Goal: Task Accomplishment & Management: Complete application form

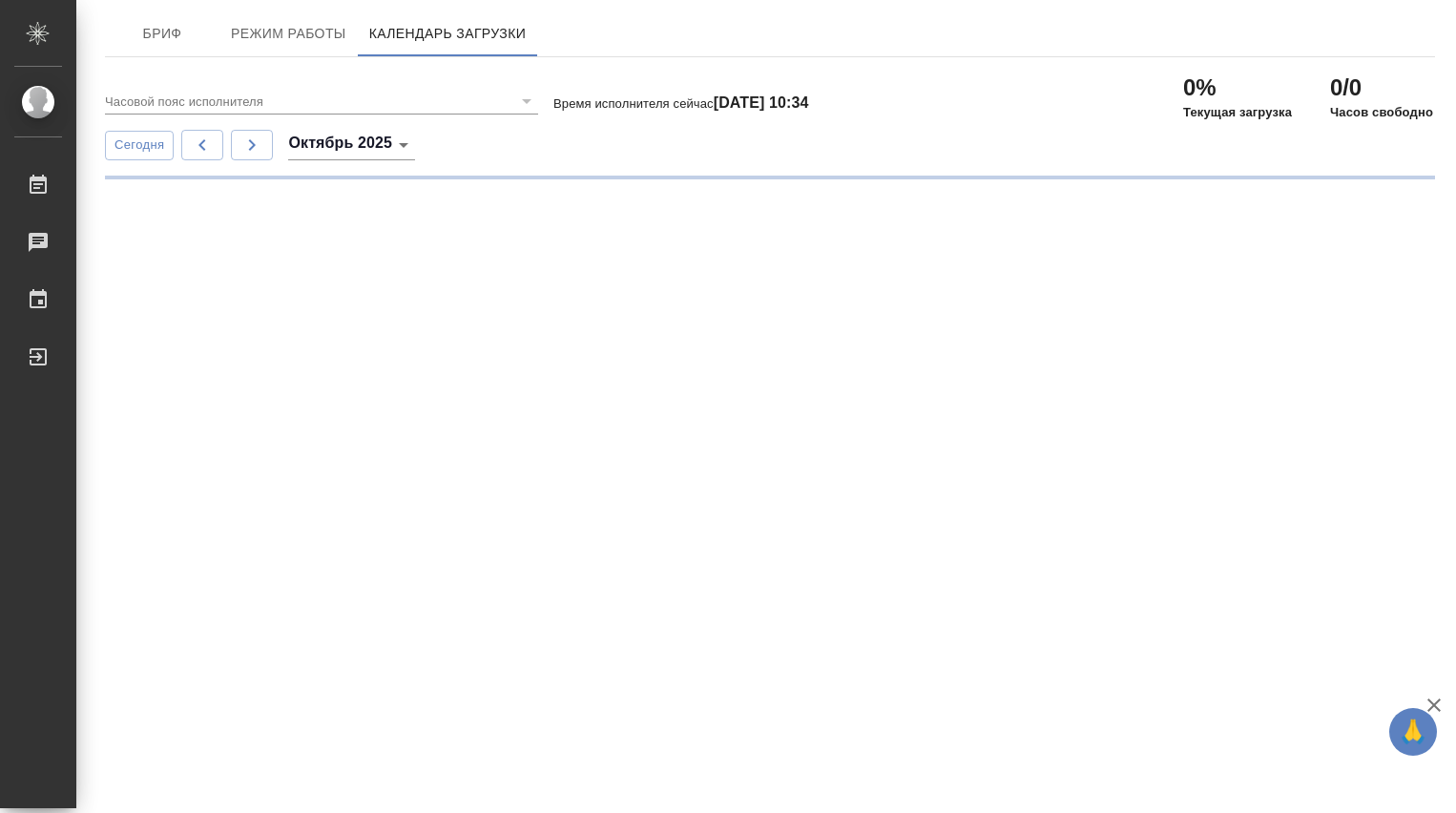
type input "(GMT+03:00) [GEOGRAPHIC_DATA]"
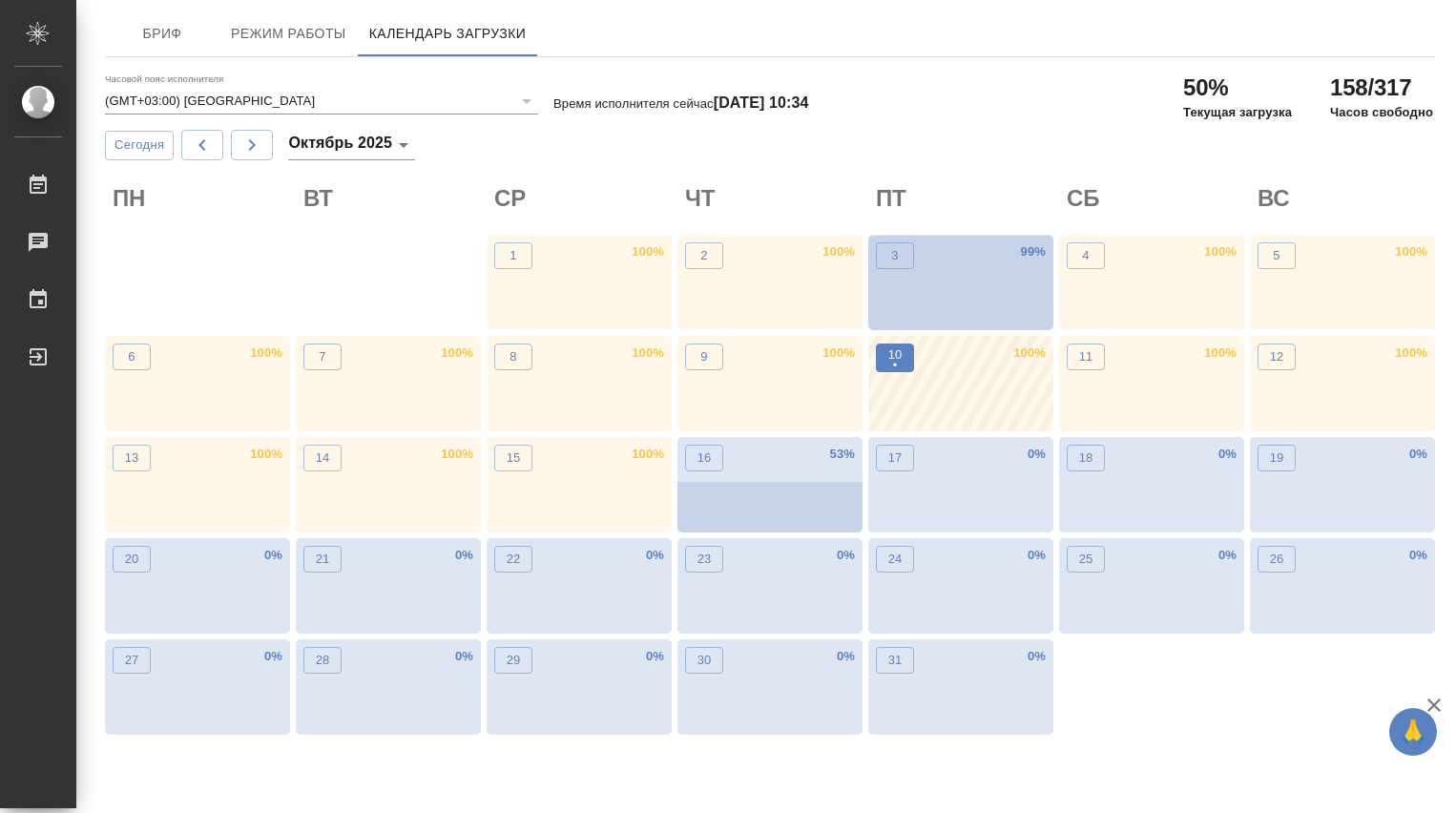
click at [901, 366] on p "•" at bounding box center [895, 366] width 15 height 19
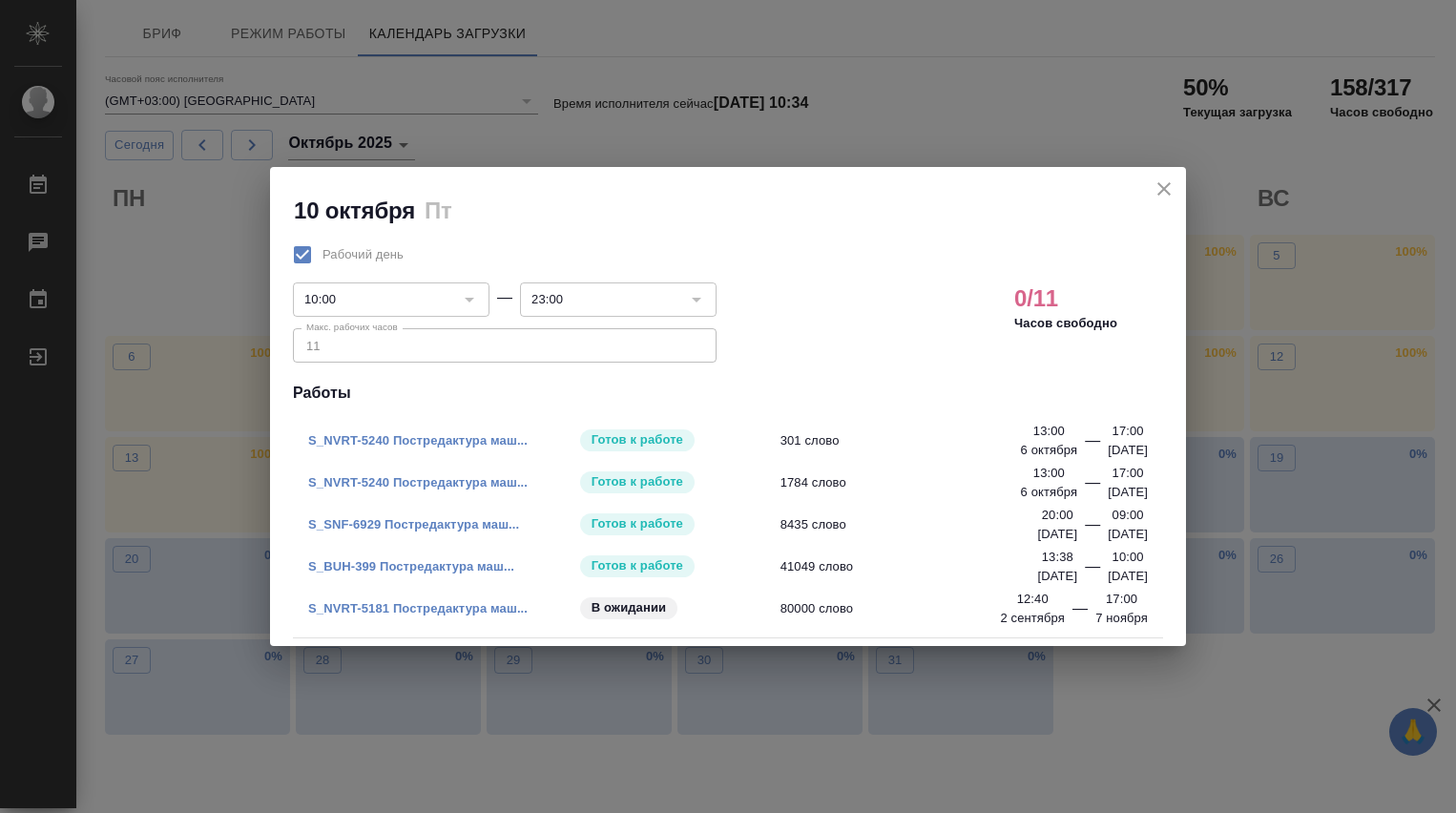
click at [467, 604] on link "S_NVRT-5181 Постредактура маш..." at bounding box center [418, 608] width 220 height 15
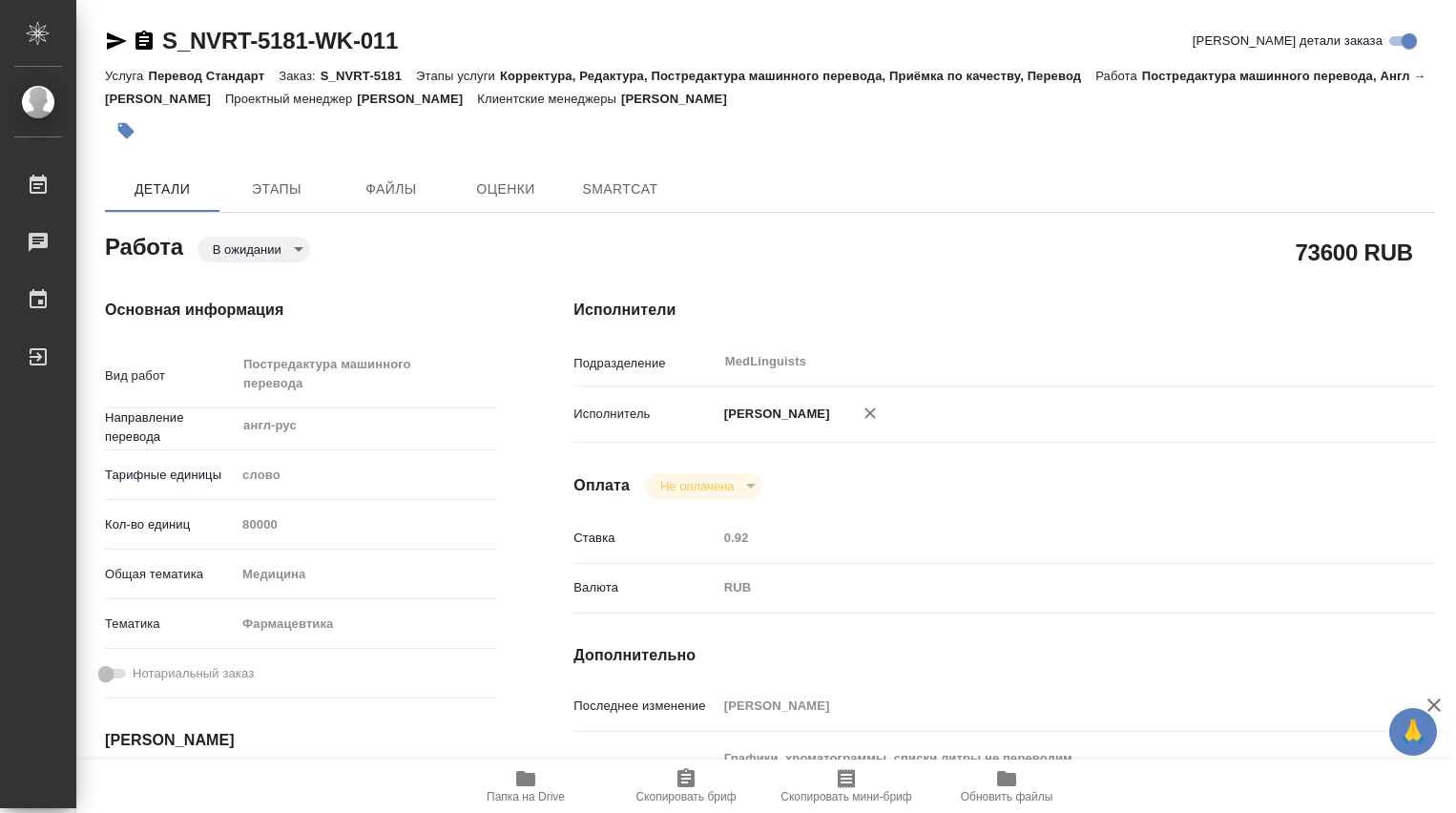
type textarea "x"
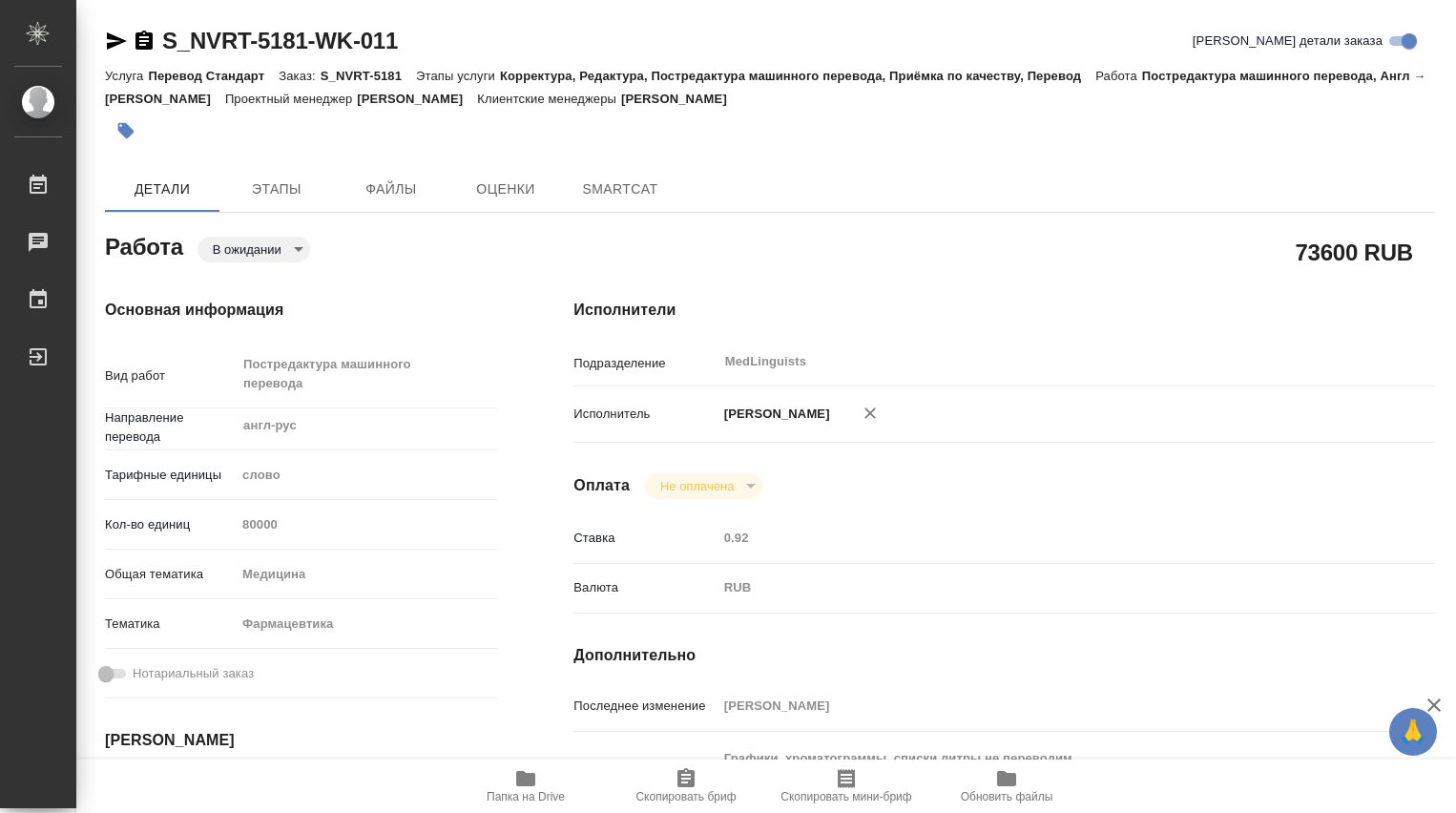
type textarea "x"
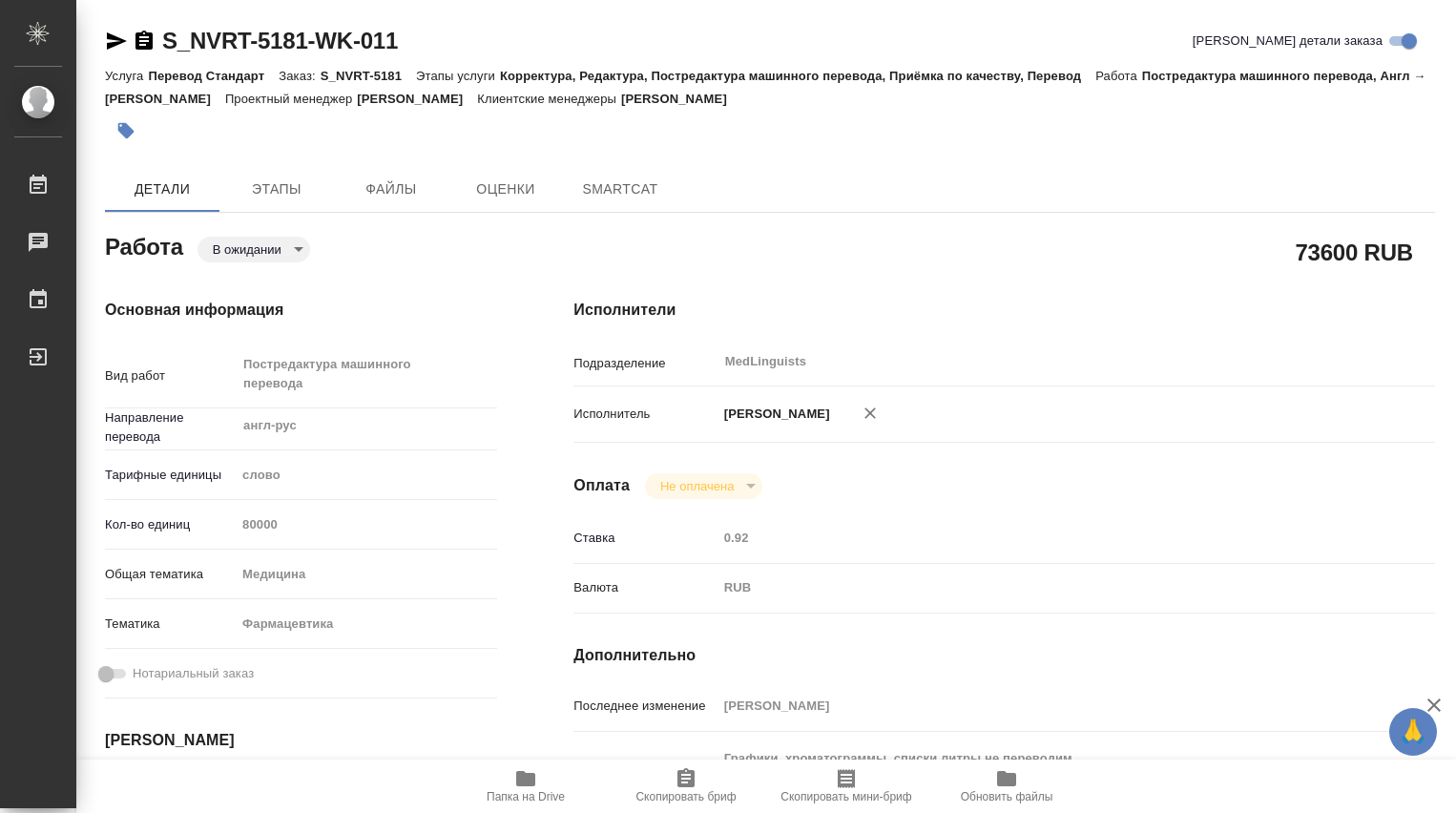
type textarea "x"
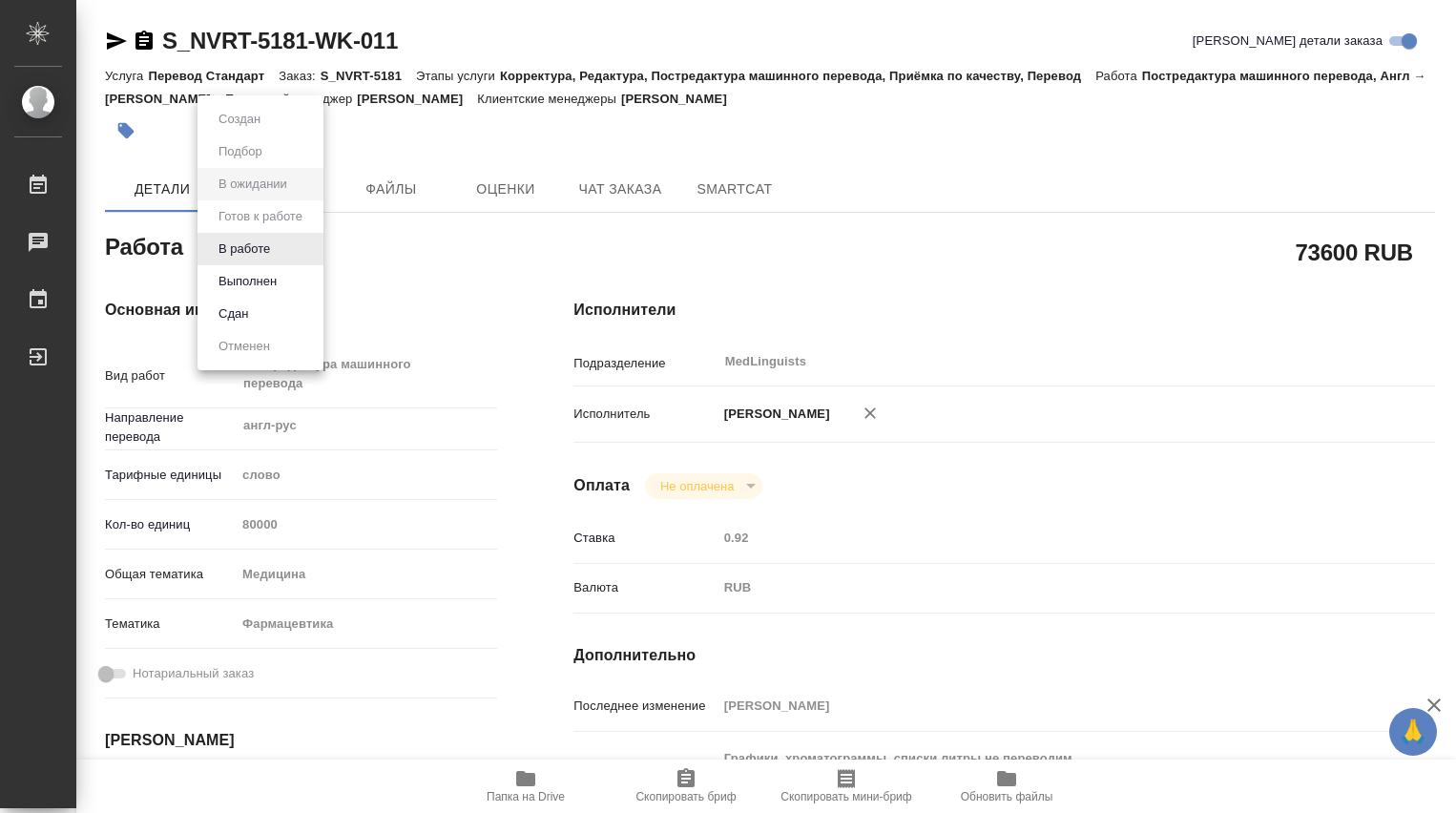
click at [303, 250] on body "🙏 .cls-1 fill:#fff; AWATERA [PERSON_NAME] Чаты График Выйти S_NVRT-5181-WK-011 …" at bounding box center [728, 406] width 1456 height 813
type textarea "x"
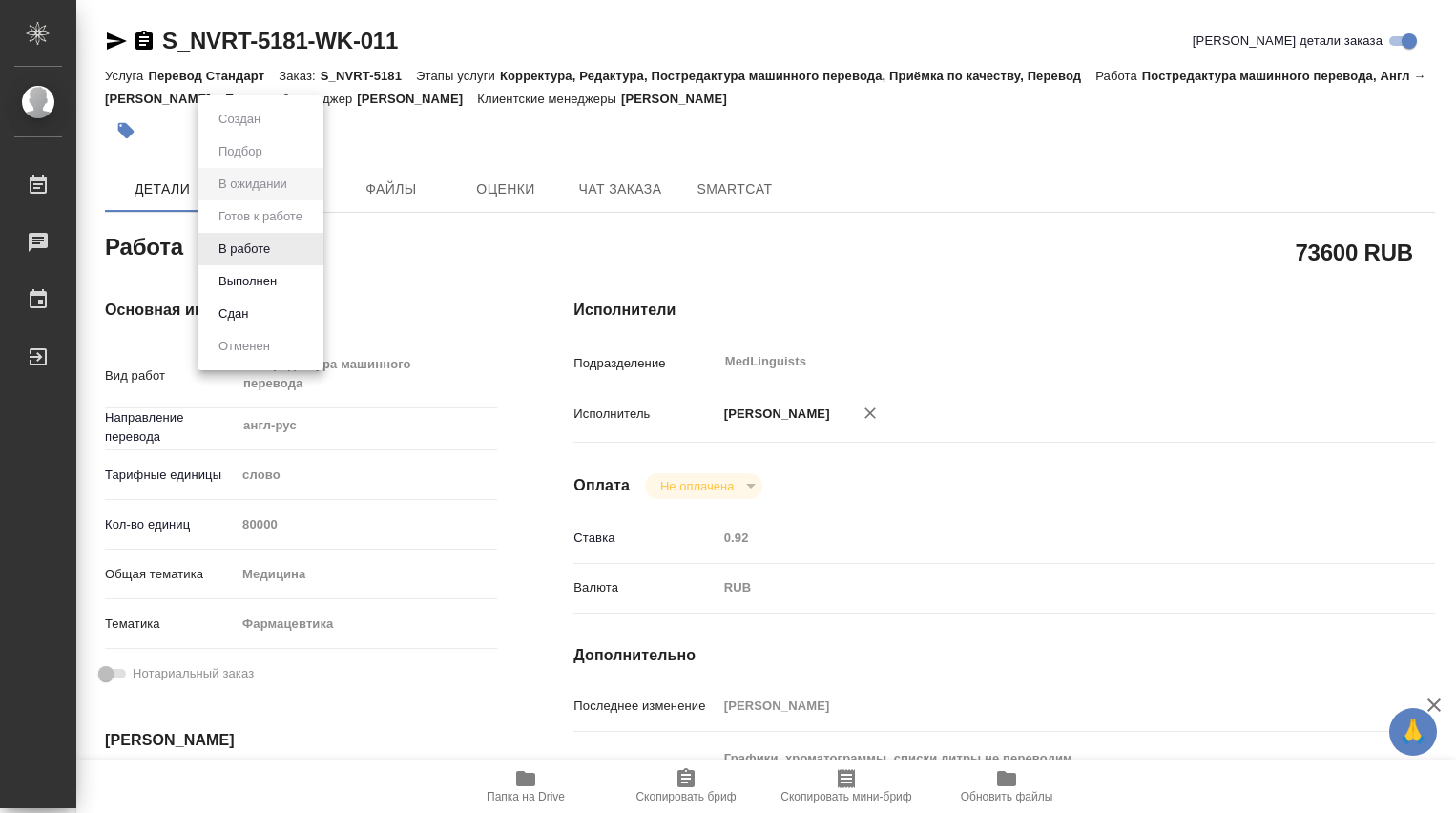
type textarea "x"
click at [279, 251] on li "В работе" at bounding box center [260, 248] width 126 height 32
type textarea "x"
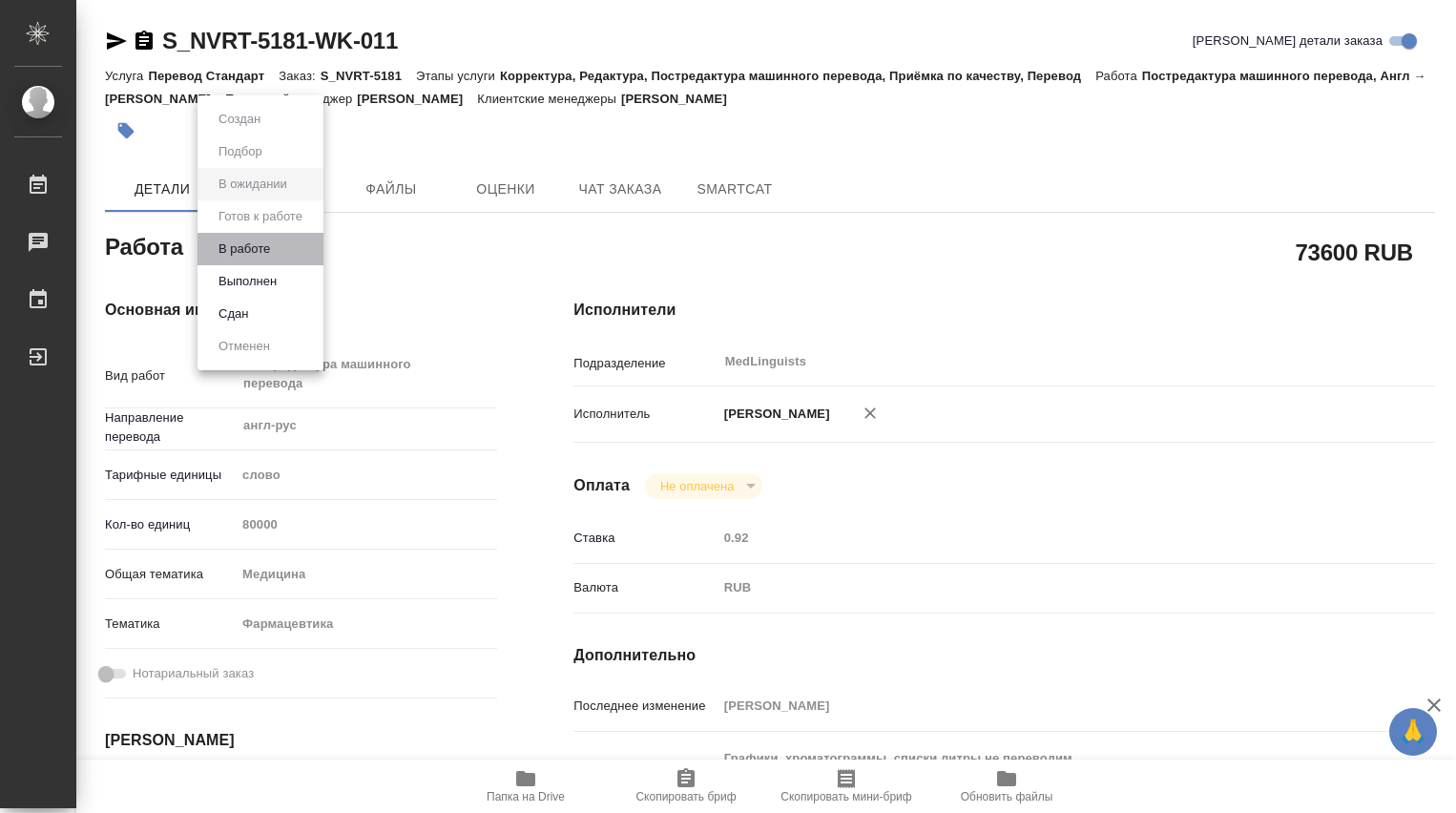
type textarea "x"
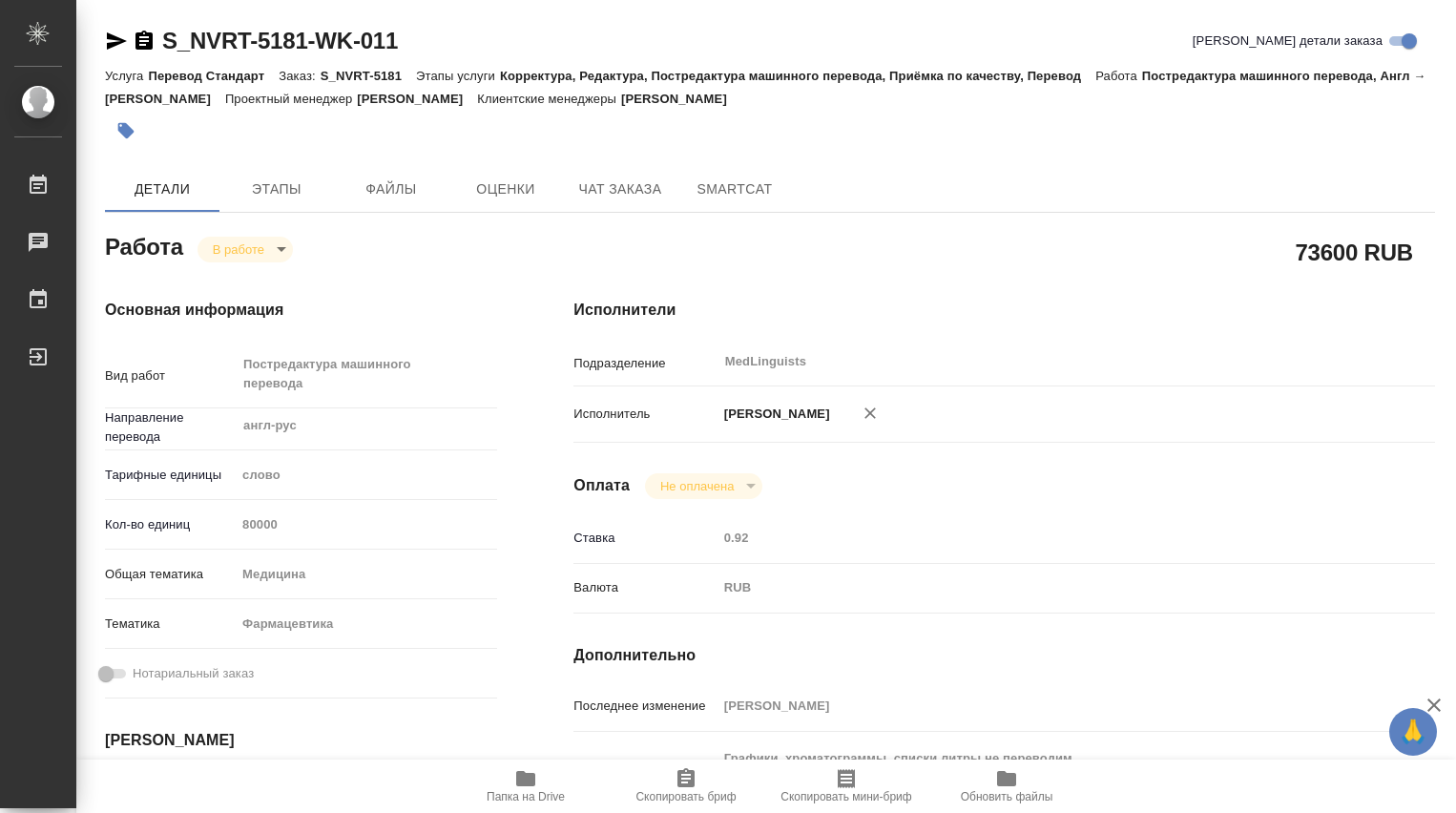
type textarea "x"
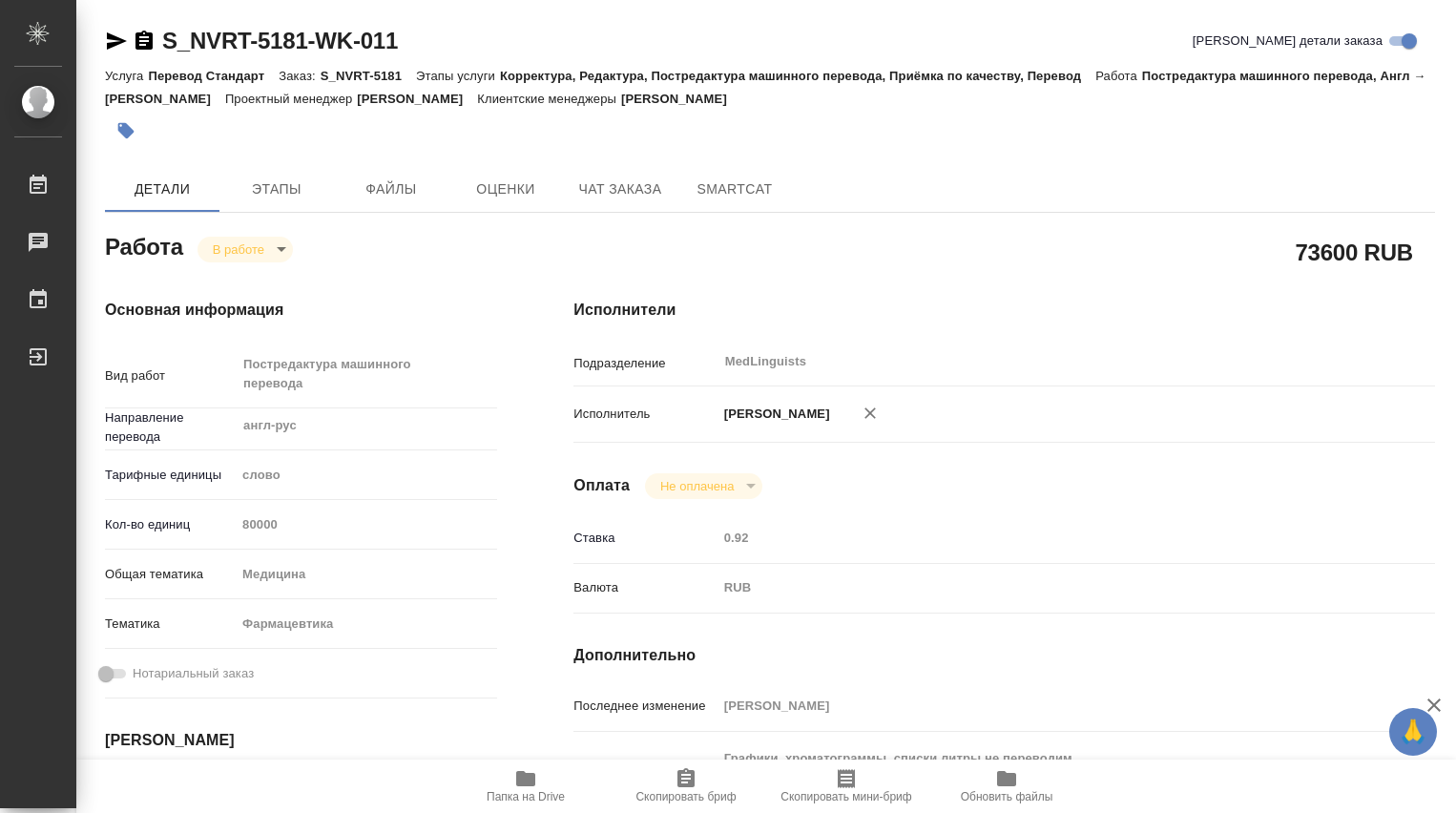
type textarea "x"
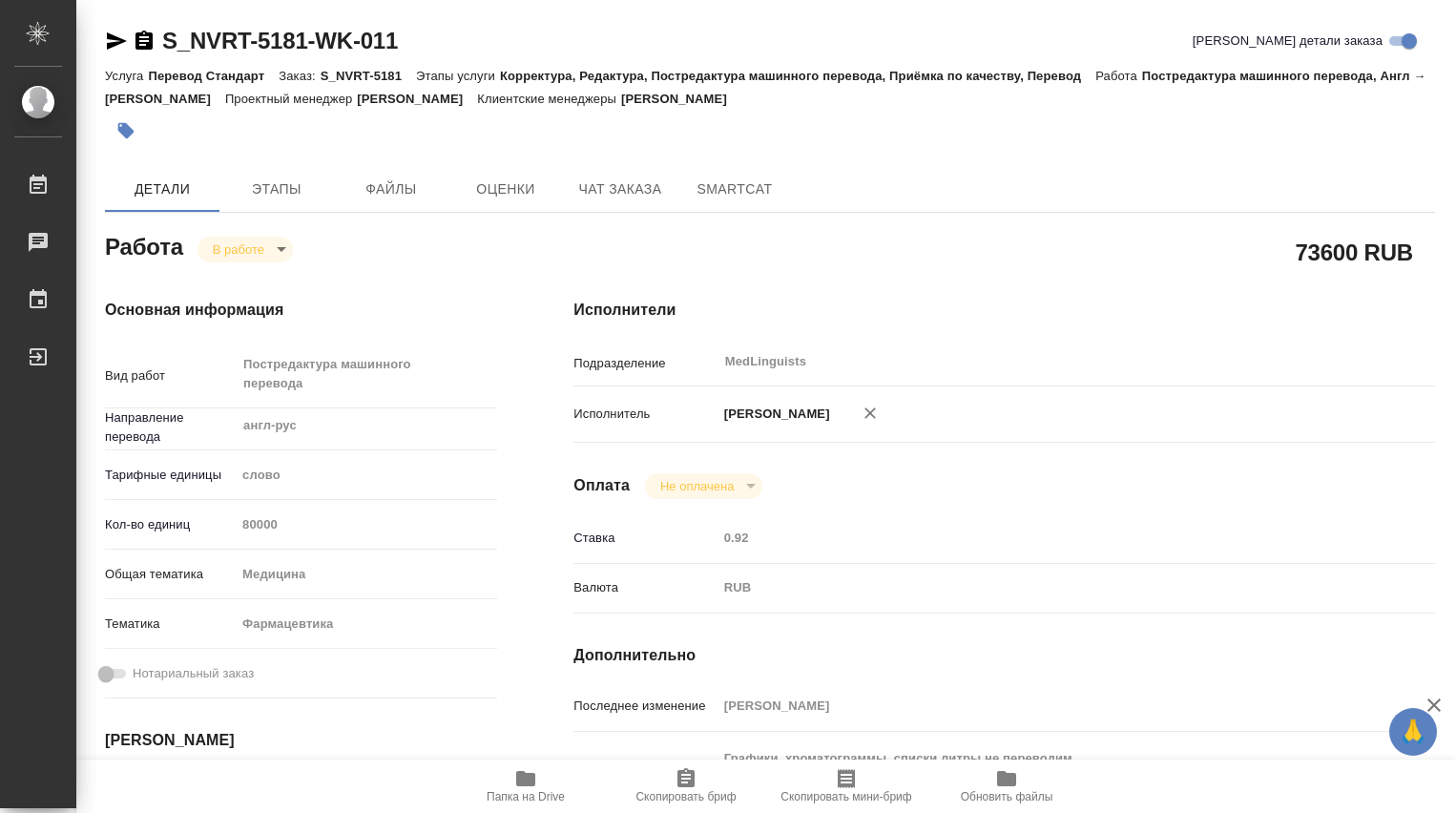
type textarea "x"
